Goal: Navigation & Orientation: Find specific page/section

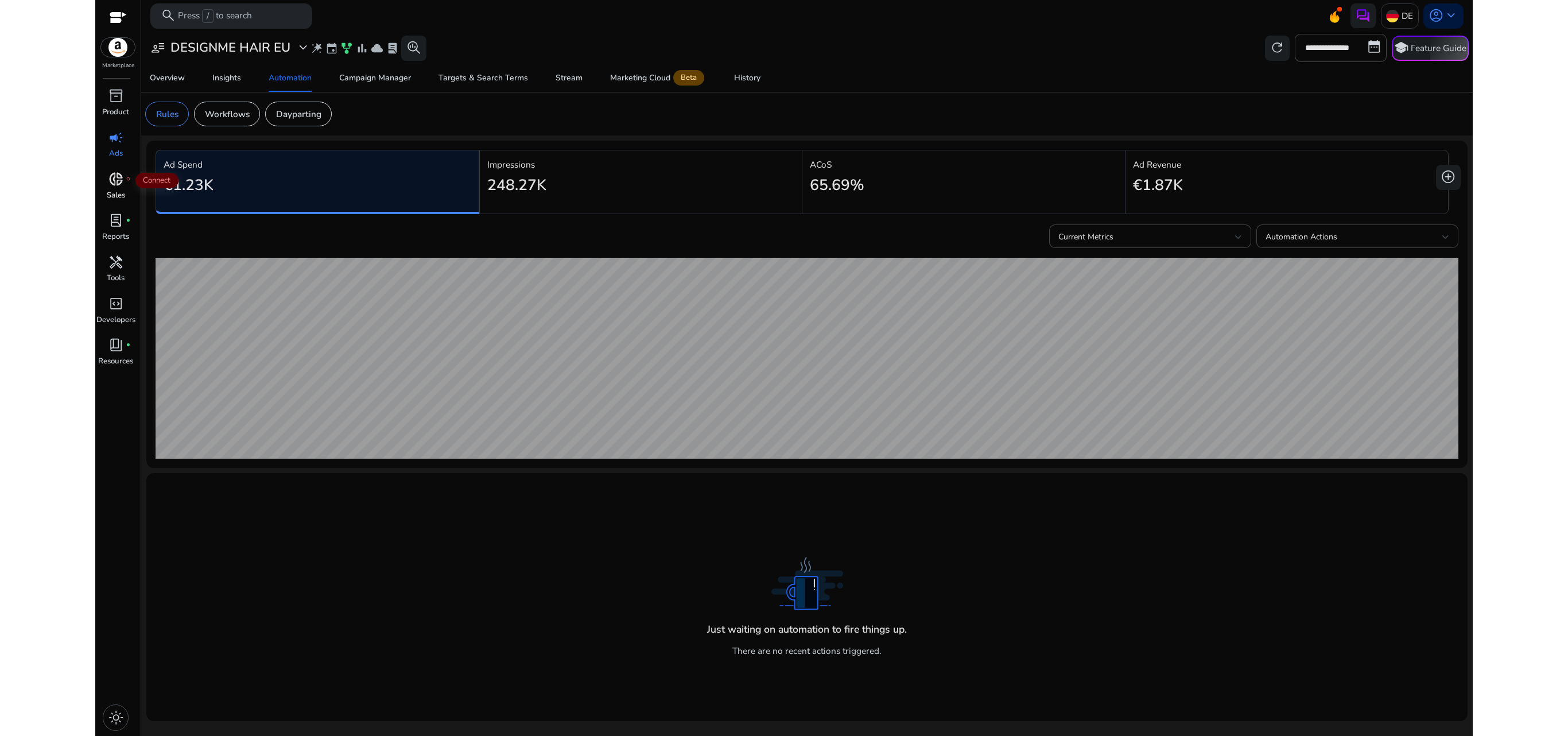
click at [116, 173] on span "donut_small" at bounding box center [116, 179] width 15 height 15
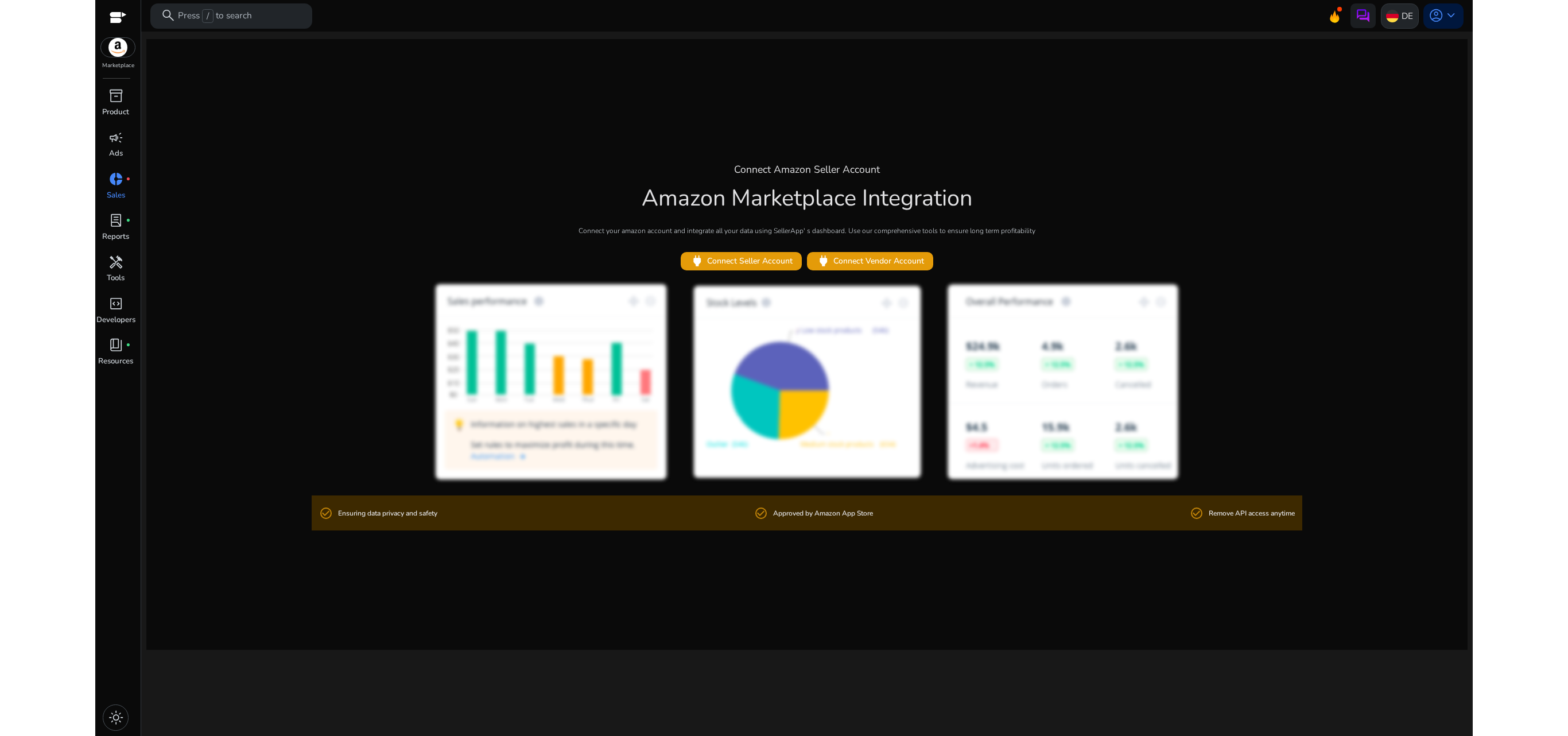
click at [1045, 16] on img at bounding box center [1392, 16] width 12 height 12
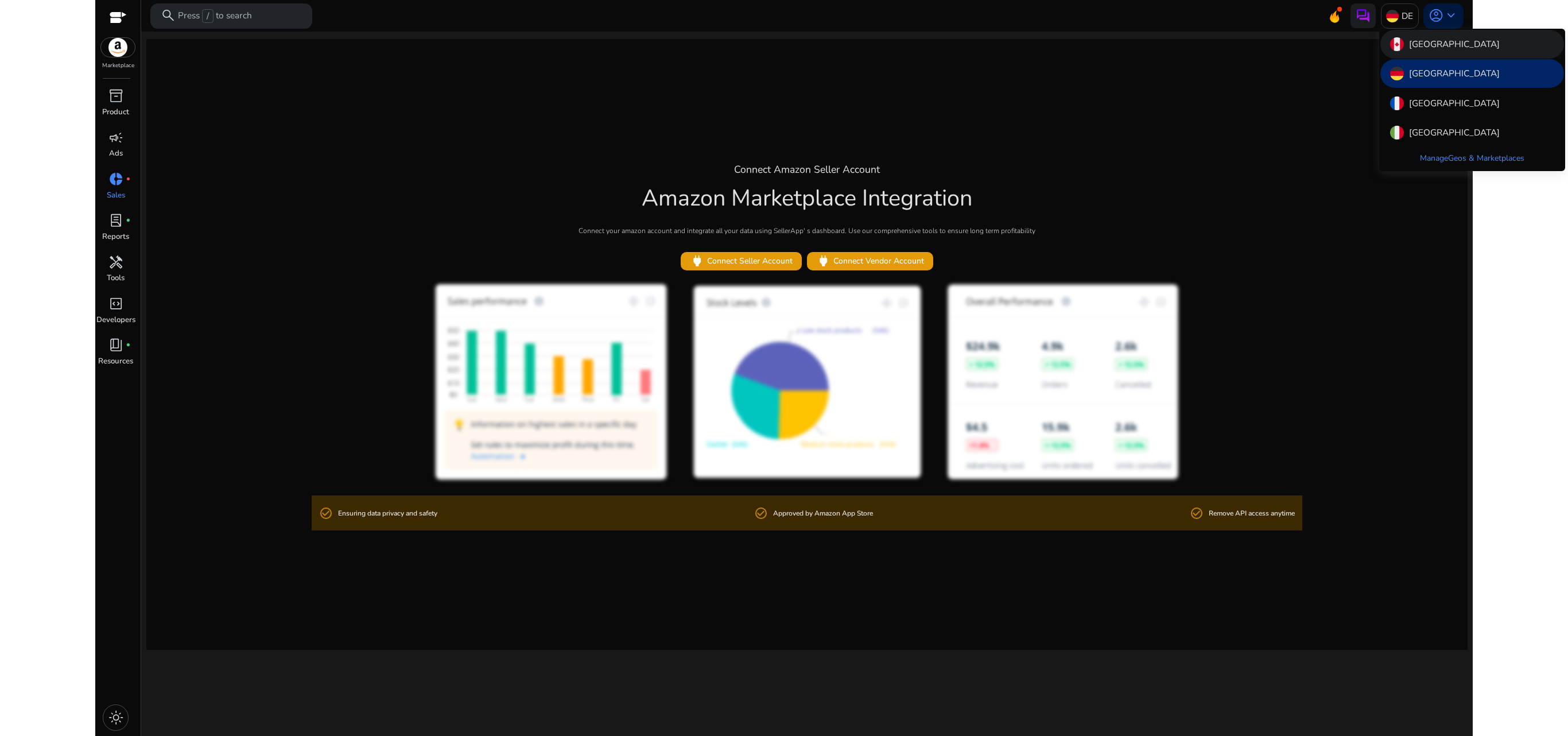
click at [1045, 47] on p "[GEOGRAPHIC_DATA]" at bounding box center [1454, 44] width 91 height 14
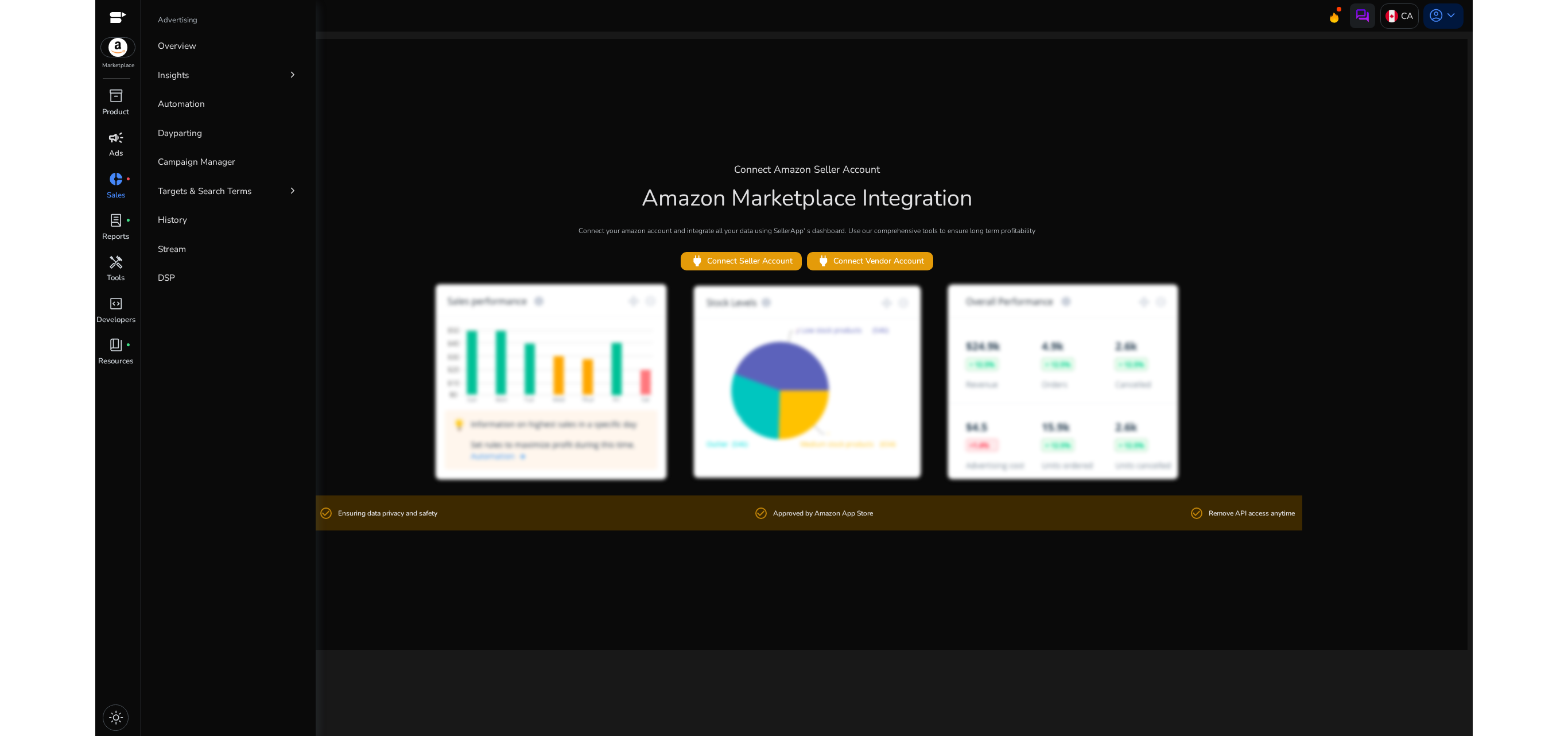
click at [123, 140] on span "campaign" at bounding box center [116, 138] width 15 height 15
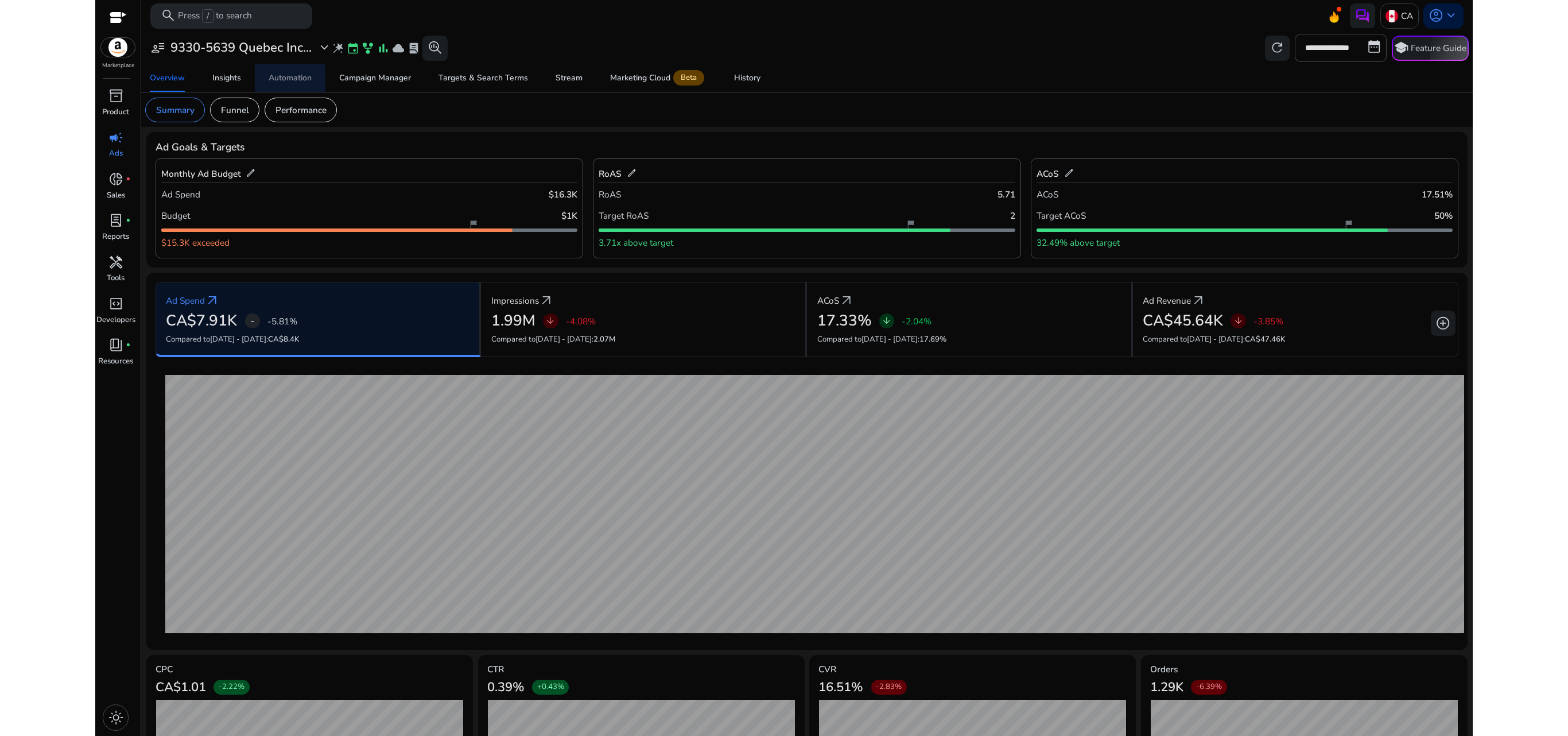
click at [283, 79] on div "Automation" at bounding box center [289, 78] width 43 height 8
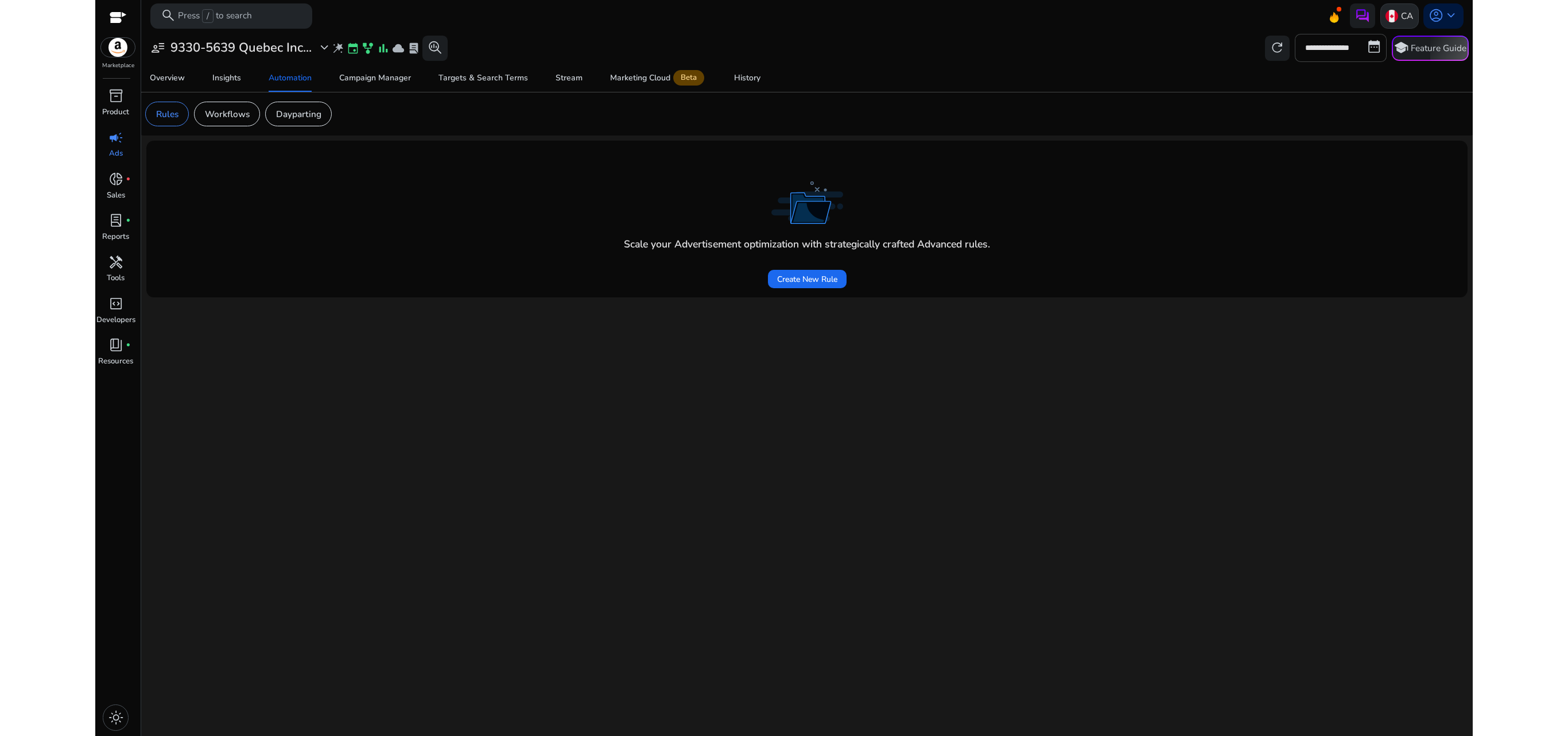
click at [1045, 14] on img at bounding box center [1391, 16] width 12 height 12
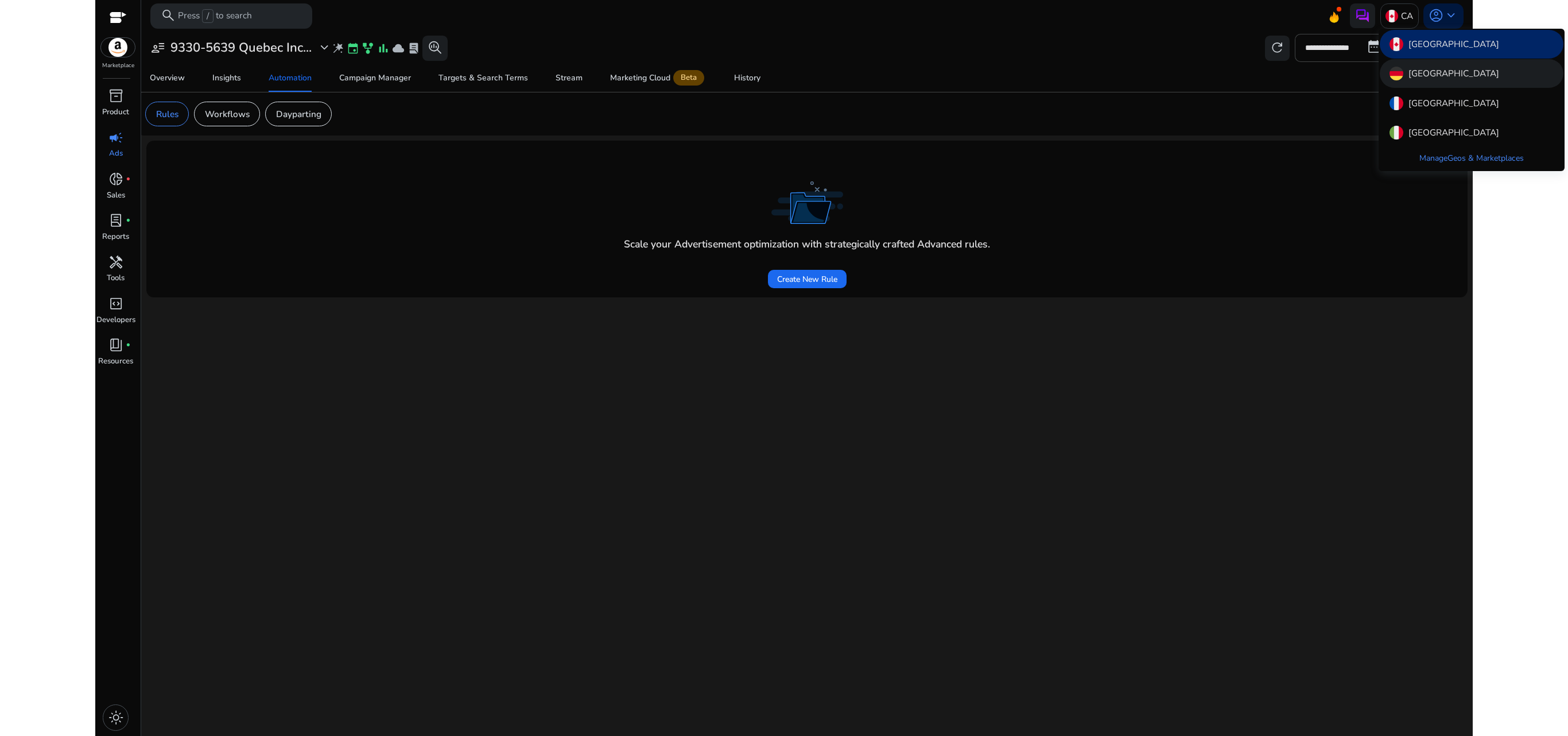
click at [1045, 70] on p "[GEOGRAPHIC_DATA]" at bounding box center [1453, 73] width 91 height 14
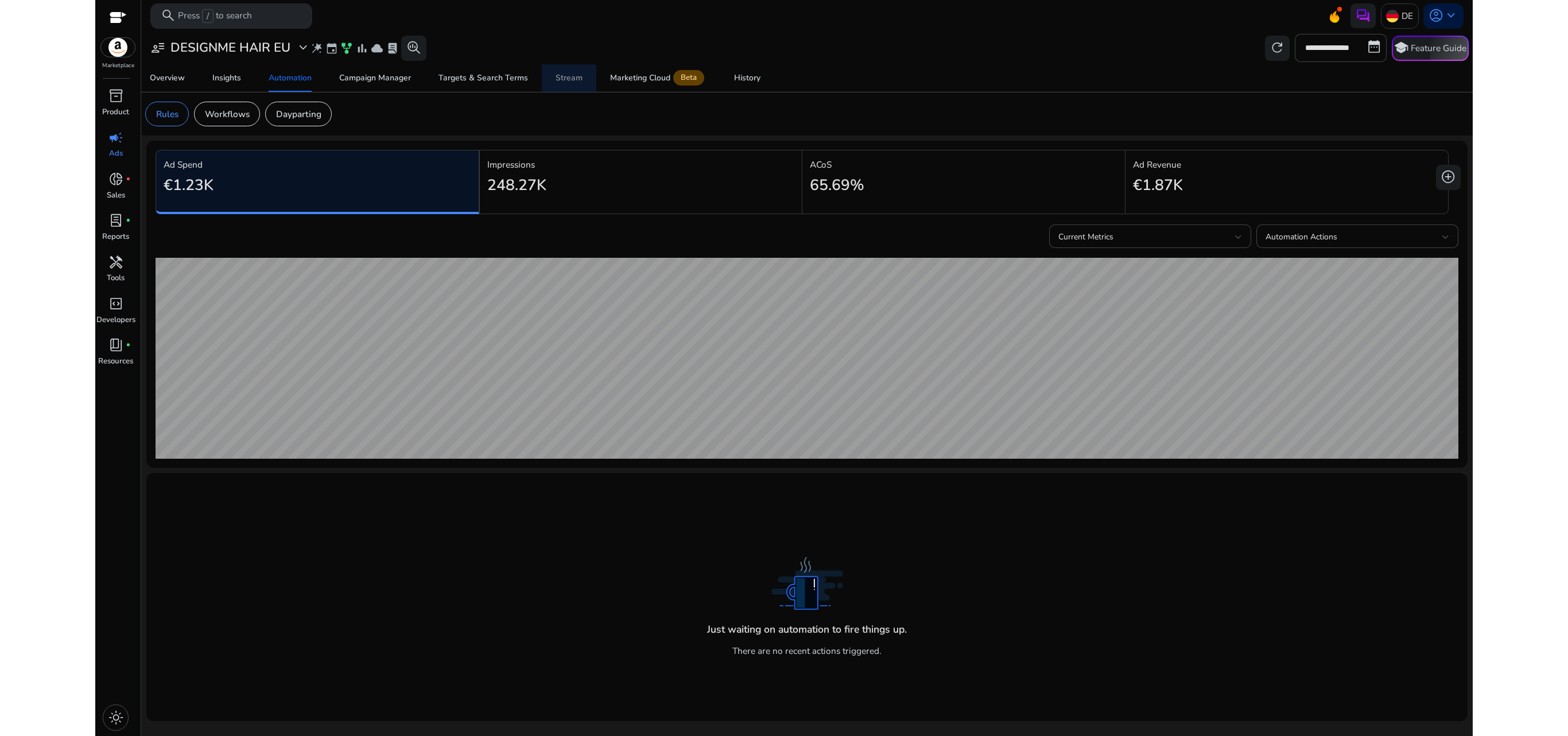
click at [563, 79] on div "Stream" at bounding box center [568, 78] width 27 height 8
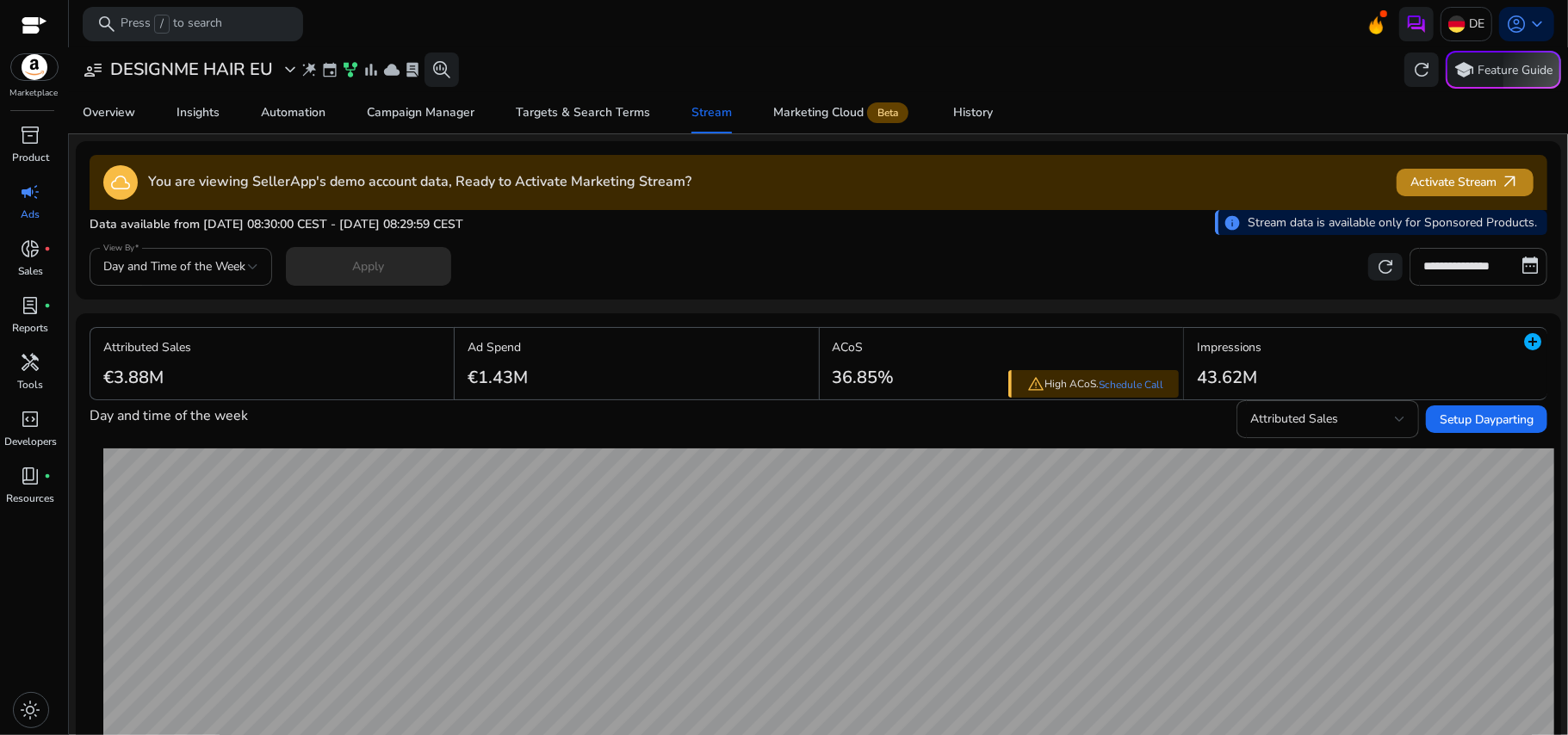
click at [1400, 179] on span at bounding box center [1464, 182] width 137 height 41
